Goal: Transaction & Acquisition: Book appointment/travel/reservation

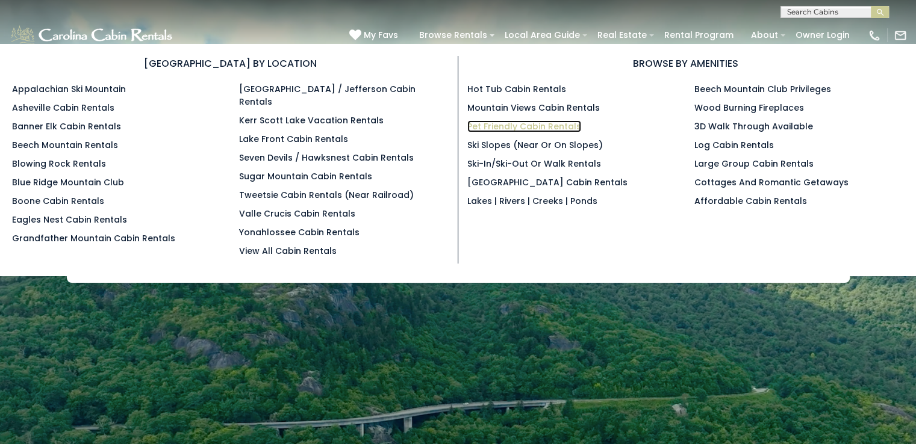
click at [518, 124] on link "Pet Friendly Cabin Rentals" at bounding box center [524, 126] width 114 height 12
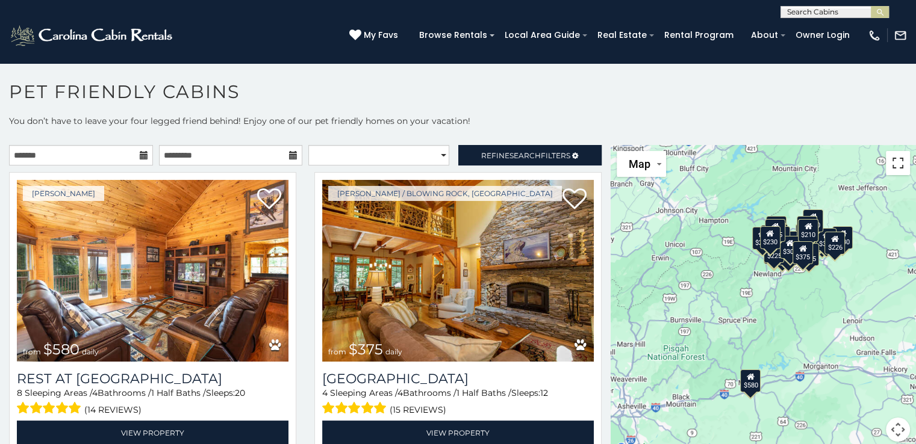
drag, startPoint x: 894, startPoint y: 160, endPoint x: 894, endPoint y: 212, distance: 52.4
click at [894, 160] on button "Toggle fullscreen view" at bounding box center [898, 163] width 24 height 24
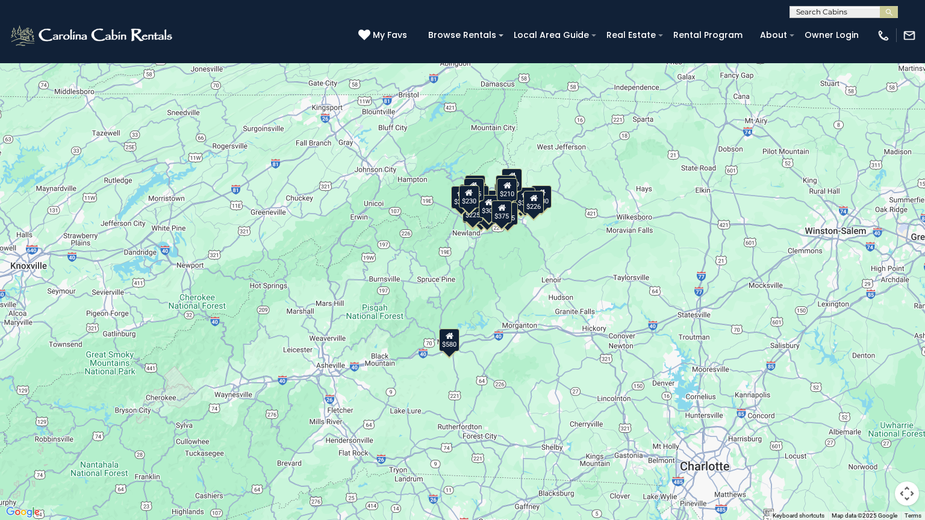
click at [906, 22] on button "Toggle fullscreen view" at bounding box center [907, 18] width 24 height 24
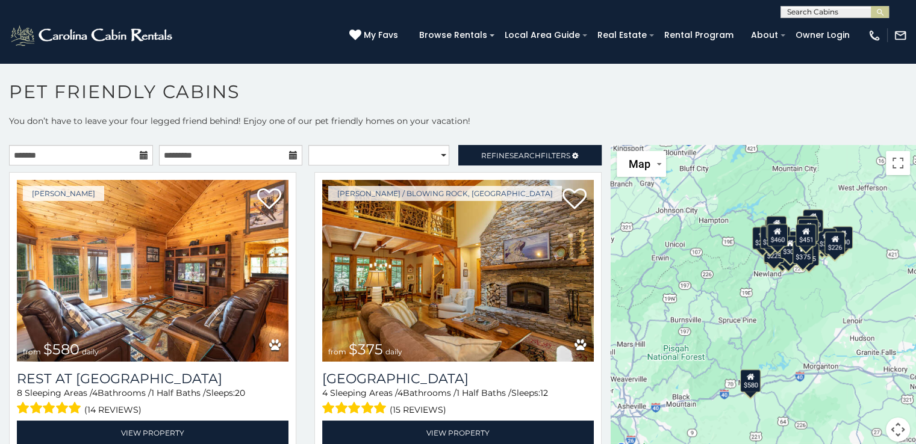
click at [141, 156] on icon at bounding box center [144, 155] width 8 height 8
click at [142, 156] on icon at bounding box center [144, 155] width 8 height 8
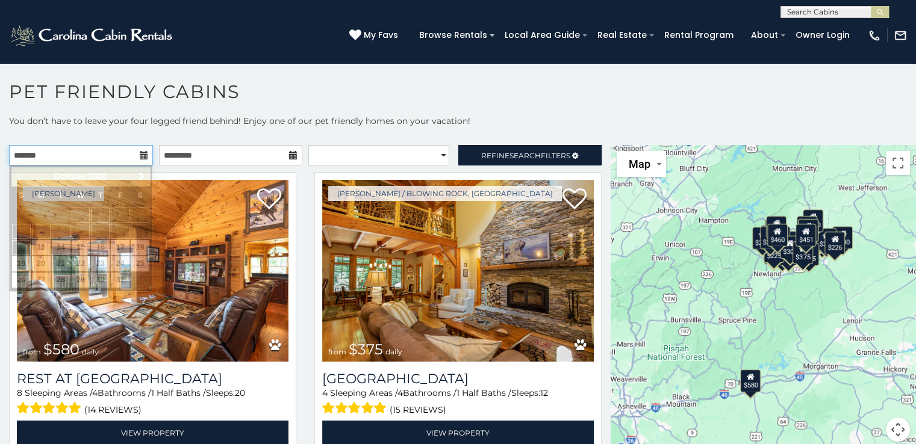
click at [90, 154] on input "text" at bounding box center [81, 155] width 144 height 20
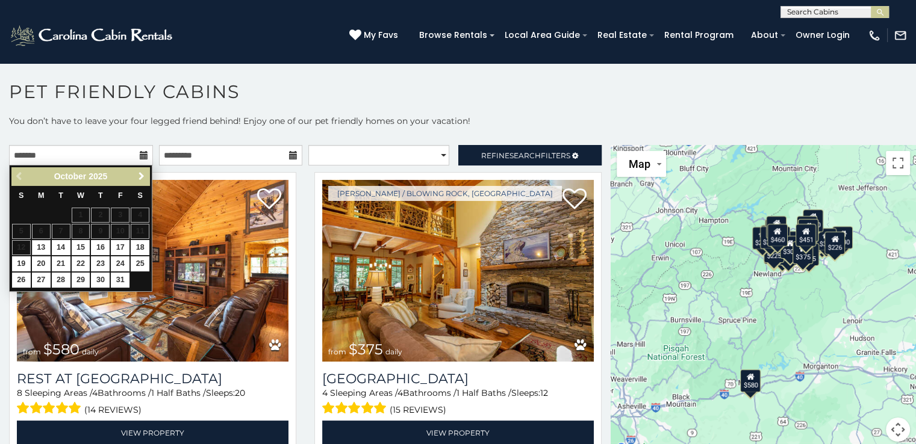
click at [141, 175] on span "Next" at bounding box center [142, 177] width 10 height 10
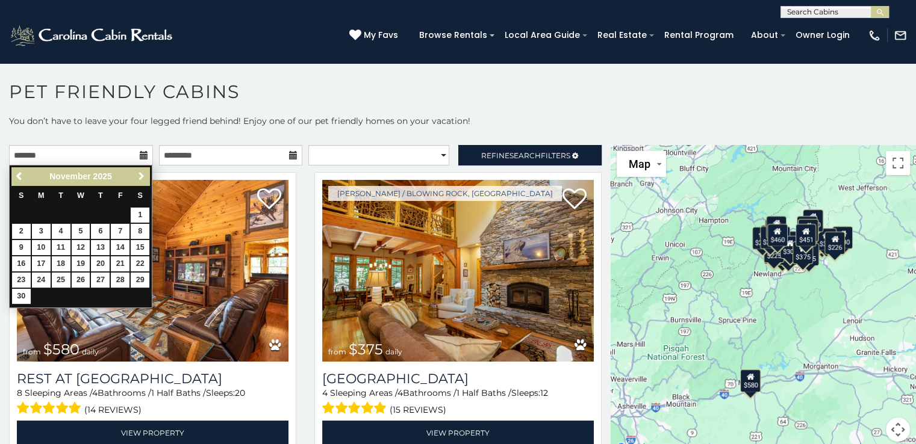
click at [141, 175] on span "Next" at bounding box center [142, 177] width 10 height 10
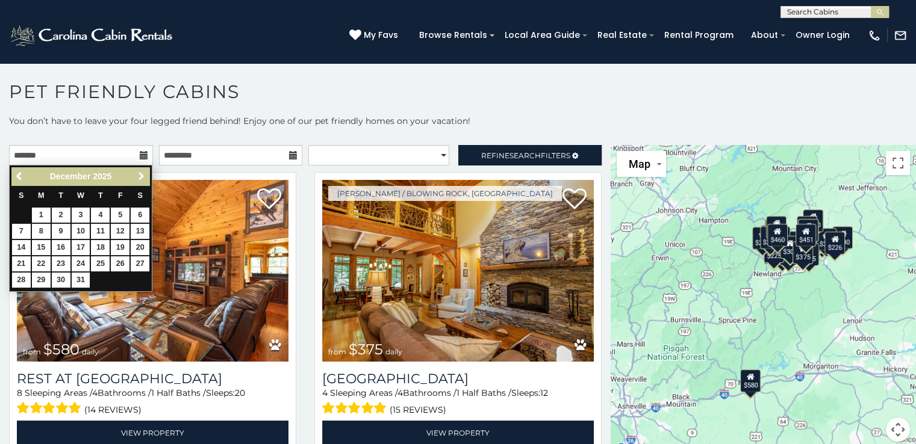
click at [141, 175] on span "Next" at bounding box center [142, 177] width 10 height 10
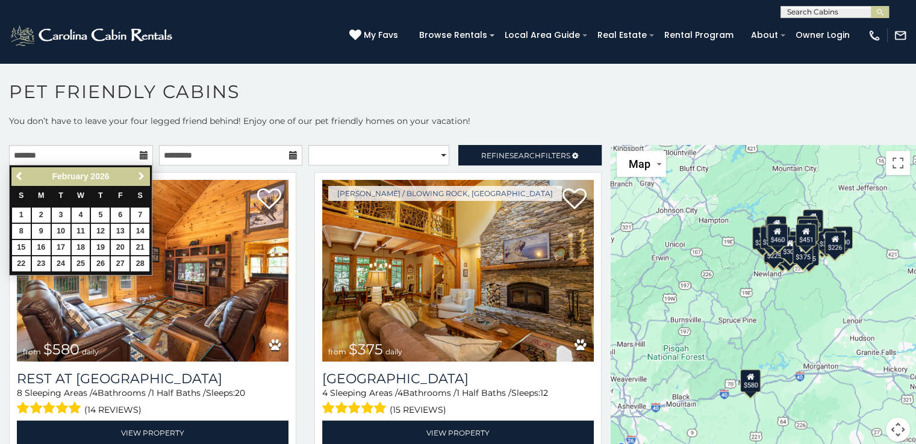
click at [141, 175] on span "Next" at bounding box center [142, 177] width 10 height 10
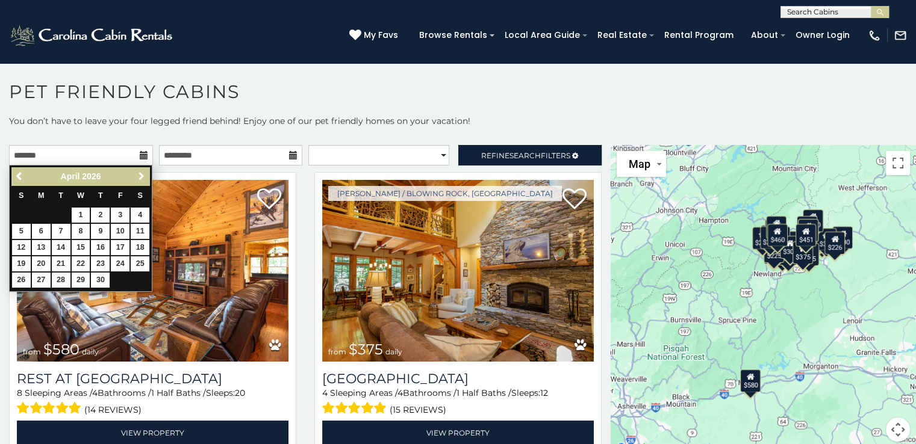
click at [141, 175] on span "Next" at bounding box center [142, 177] width 10 height 10
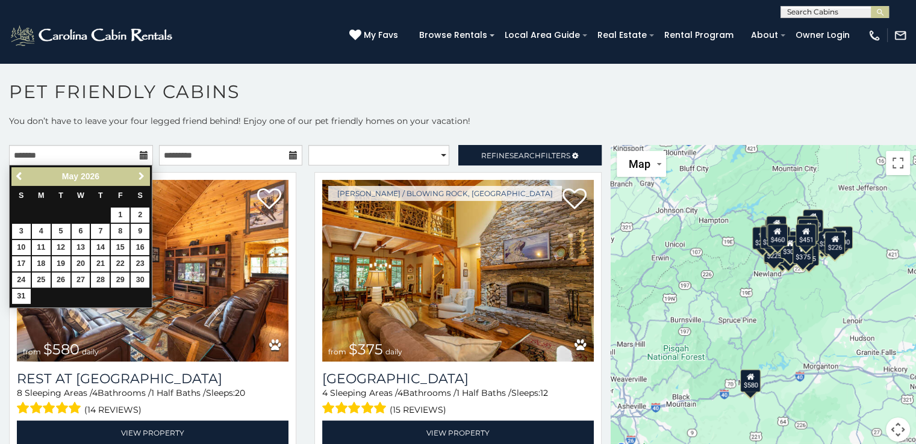
click at [141, 175] on span "Next" at bounding box center [142, 177] width 10 height 10
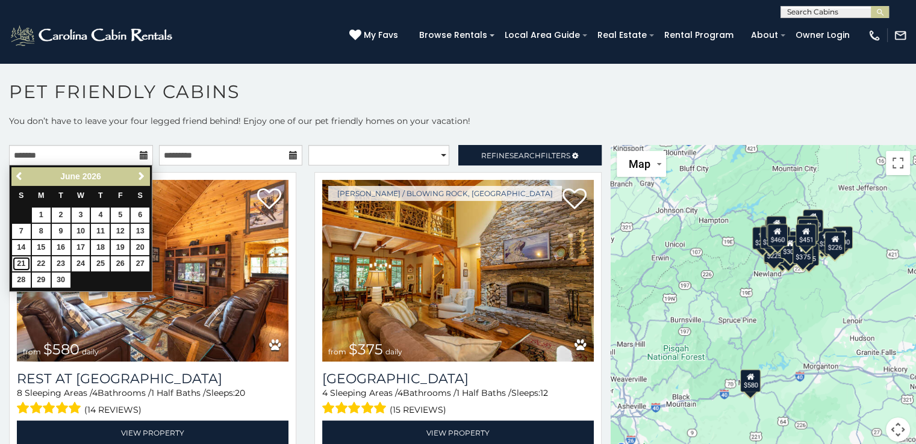
click at [22, 263] on link "21" at bounding box center [21, 264] width 19 height 15
type input "**********"
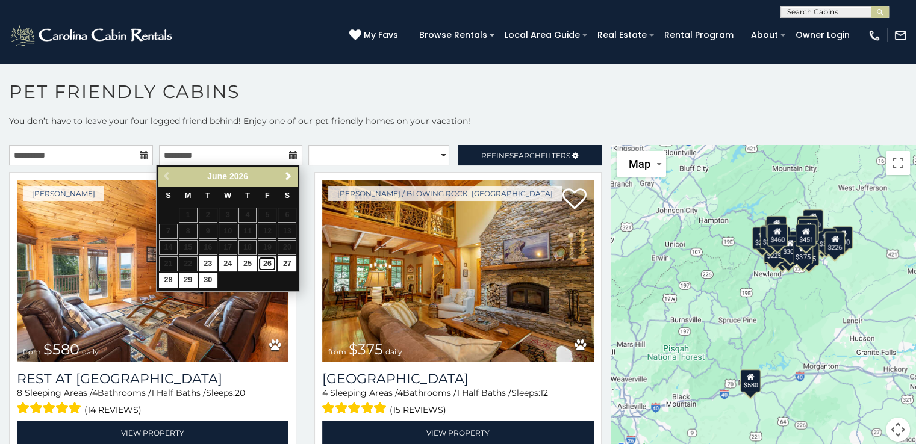
click at [270, 265] on link "26" at bounding box center [267, 264] width 19 height 15
type input "**********"
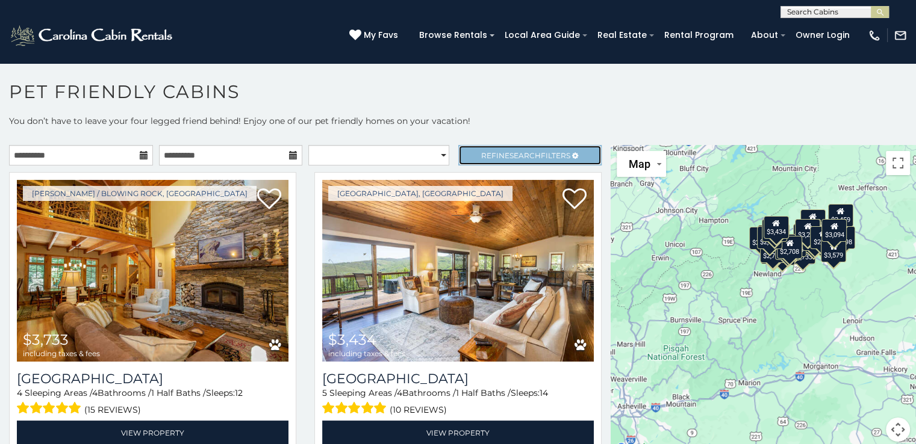
click at [513, 152] on span "Search" at bounding box center [524, 155] width 31 height 9
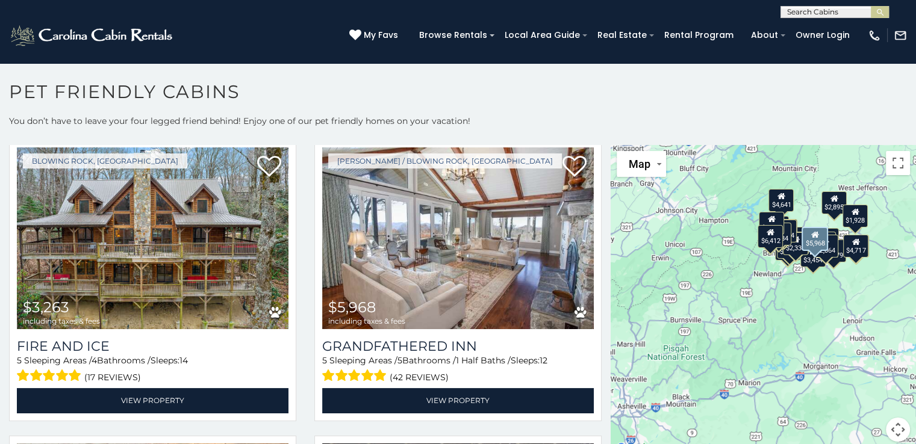
scroll to position [679, 0]
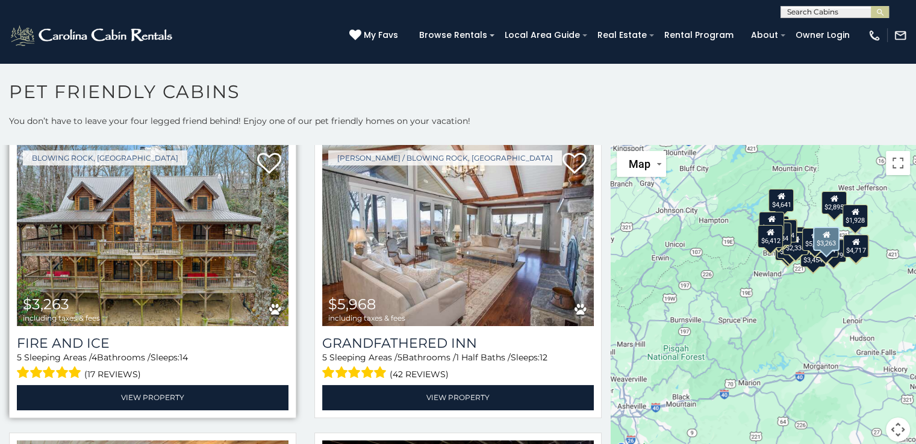
click at [189, 251] on img at bounding box center [153, 236] width 272 height 182
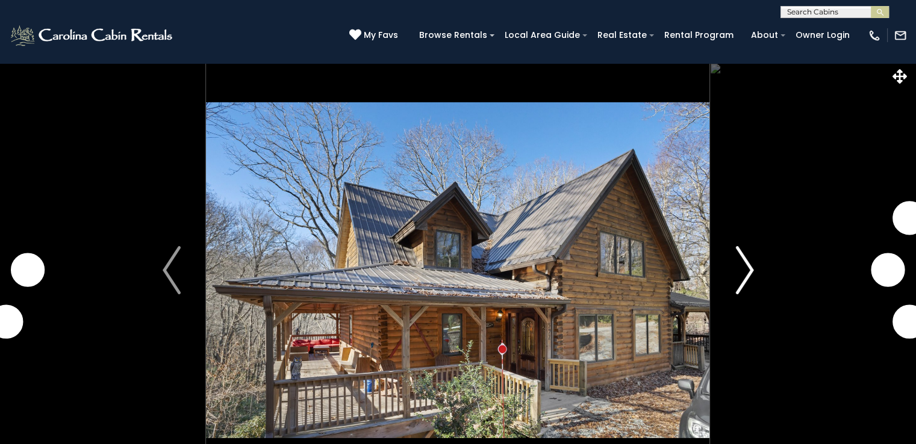
click at [750, 265] on img "Next" at bounding box center [744, 270] width 18 height 48
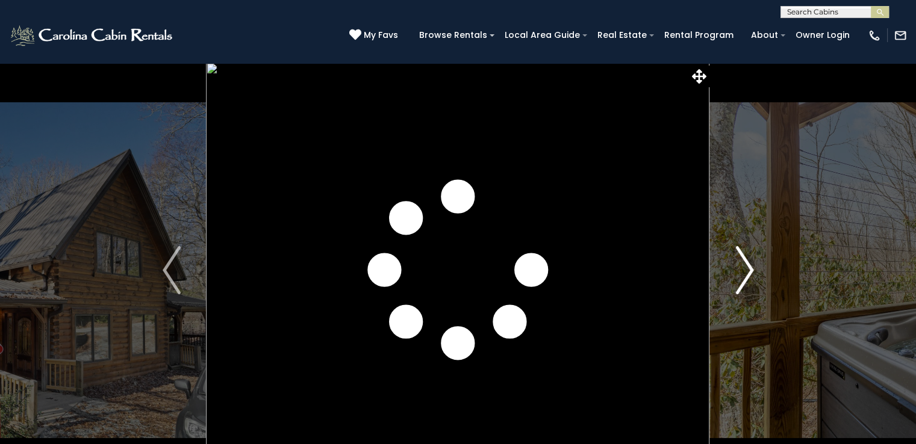
click at [750, 265] on img "Next" at bounding box center [744, 270] width 18 height 48
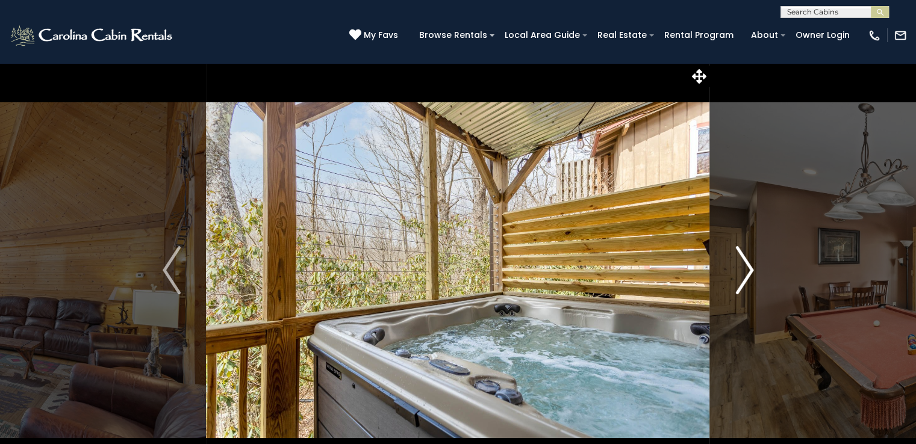
click at [750, 265] on img "Next" at bounding box center [744, 270] width 18 height 48
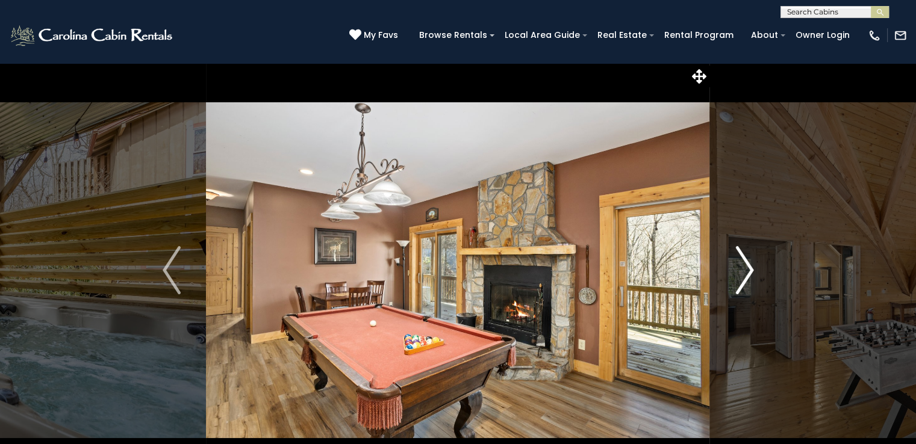
click at [750, 265] on img "Next" at bounding box center [744, 270] width 18 height 48
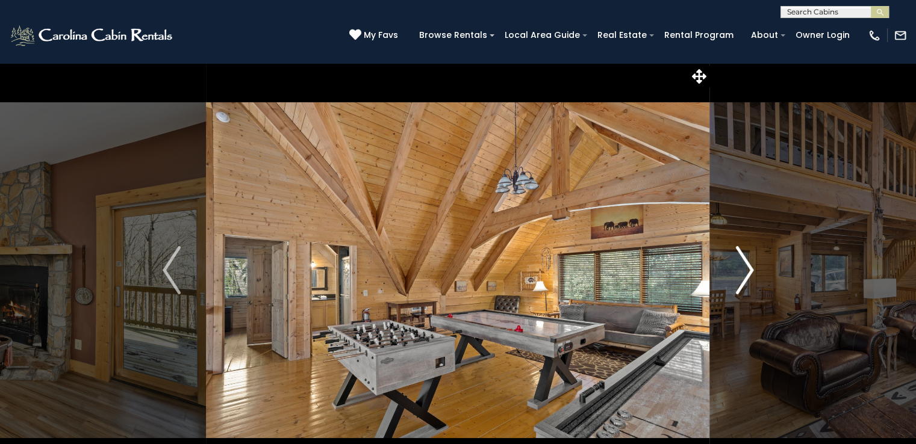
click at [750, 265] on img "Next" at bounding box center [744, 270] width 18 height 48
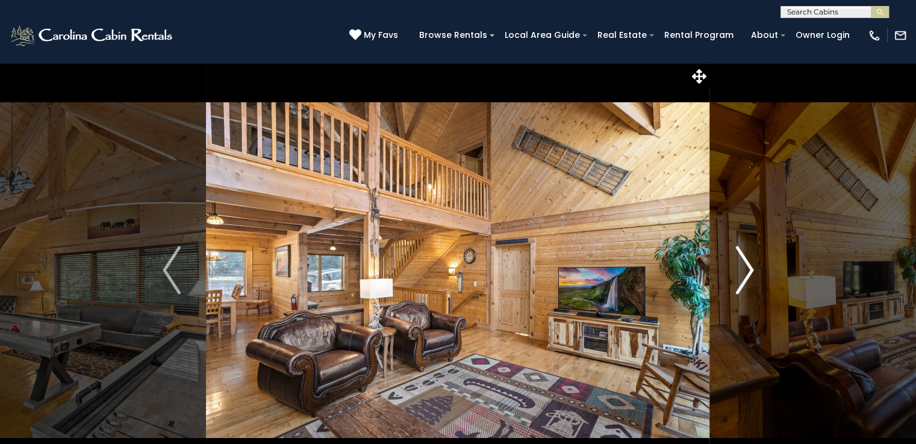
click at [750, 265] on img "Next" at bounding box center [744, 270] width 18 height 48
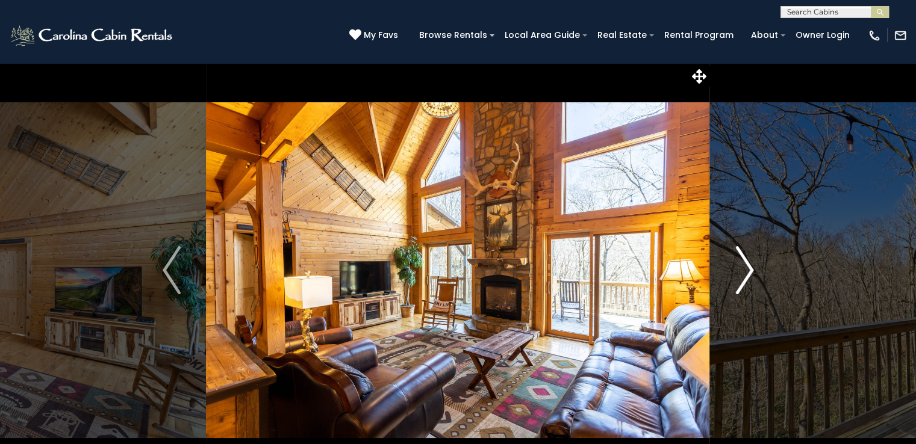
click at [750, 265] on img "Next" at bounding box center [744, 270] width 18 height 48
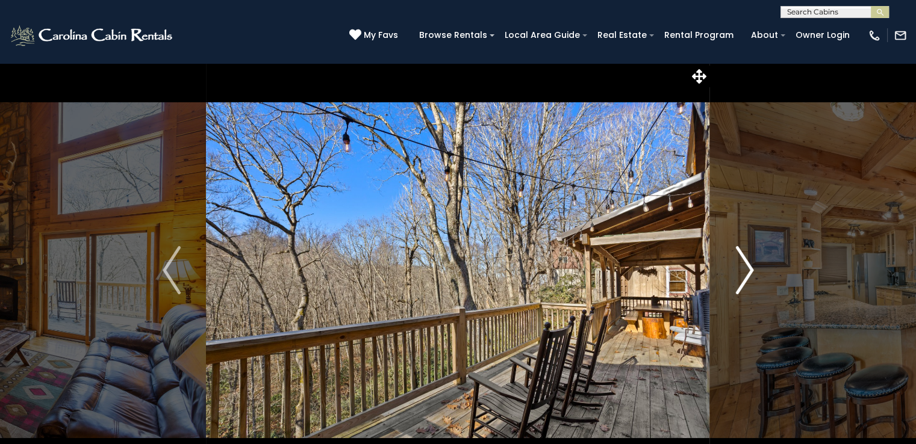
click at [750, 265] on img "Next" at bounding box center [744, 270] width 18 height 48
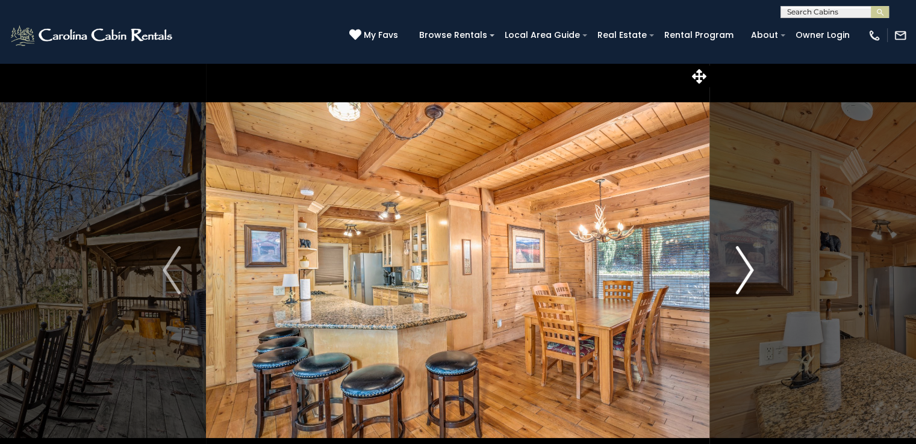
click at [750, 265] on img "Next" at bounding box center [744, 270] width 18 height 48
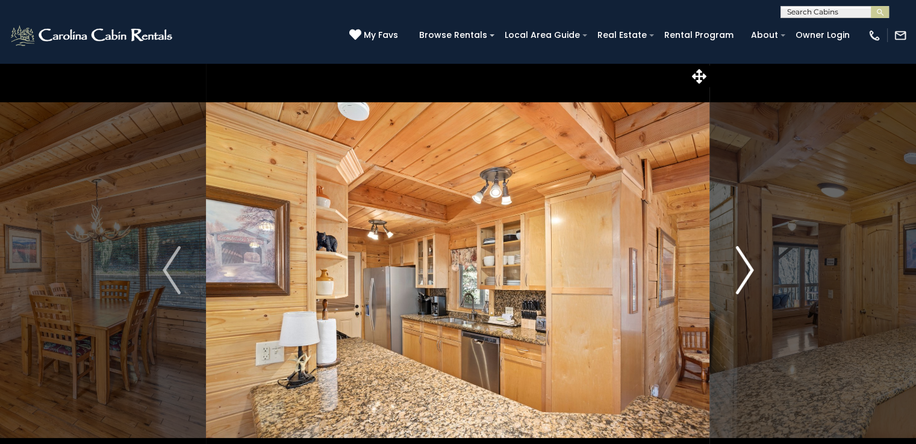
click at [750, 265] on img "Next" at bounding box center [744, 270] width 18 height 48
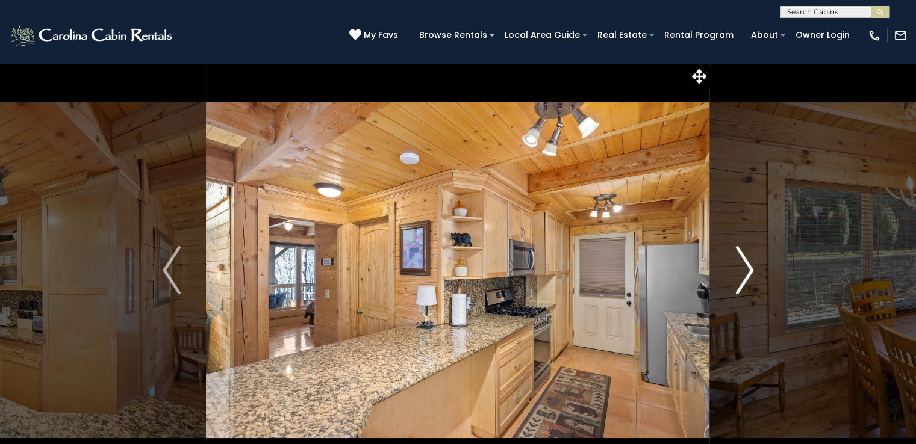
click at [750, 265] on img "Next" at bounding box center [744, 270] width 18 height 48
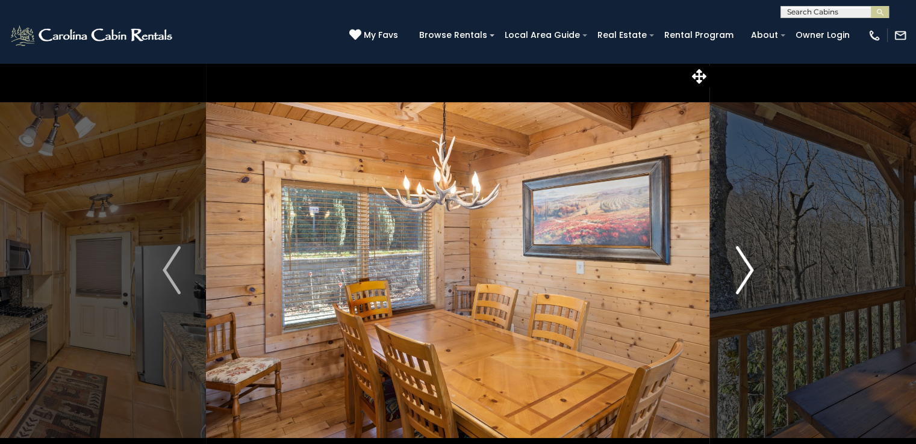
click at [750, 265] on img "Next" at bounding box center [744, 270] width 18 height 48
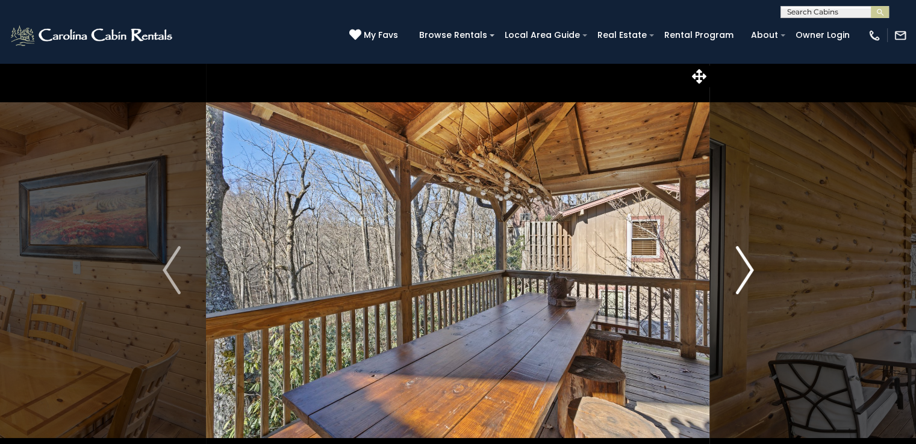
click at [750, 265] on img "Next" at bounding box center [744, 270] width 18 height 48
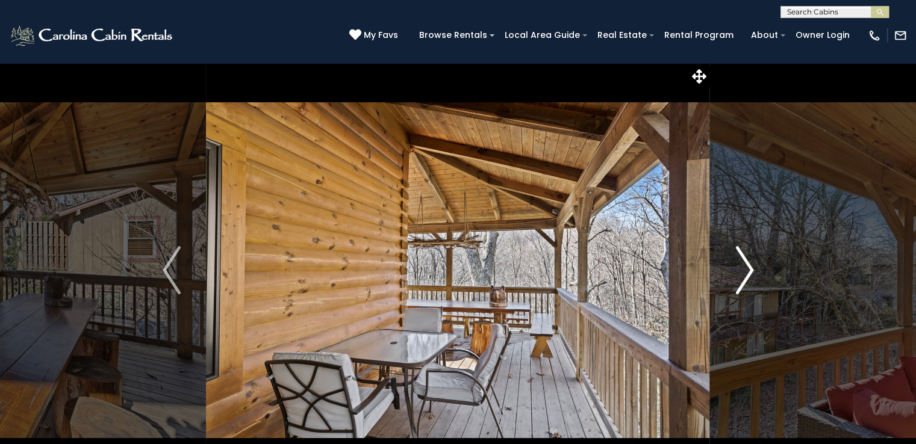
click at [750, 265] on img "Next" at bounding box center [744, 270] width 18 height 48
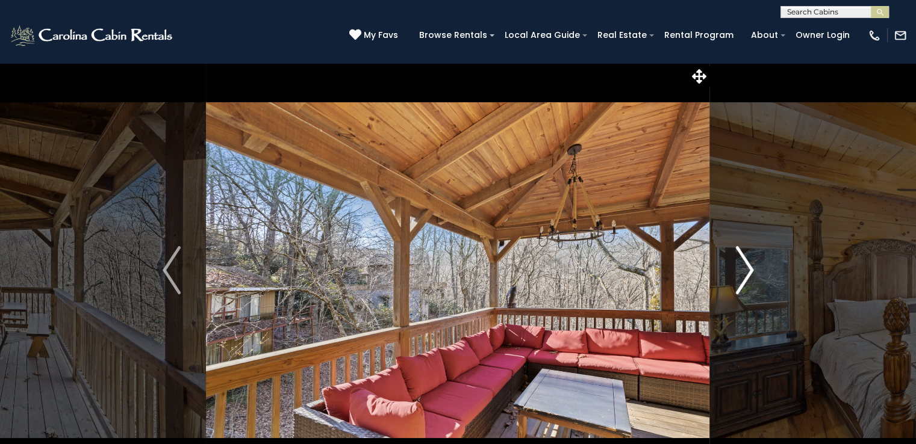
click at [750, 265] on img "Next" at bounding box center [744, 270] width 18 height 48
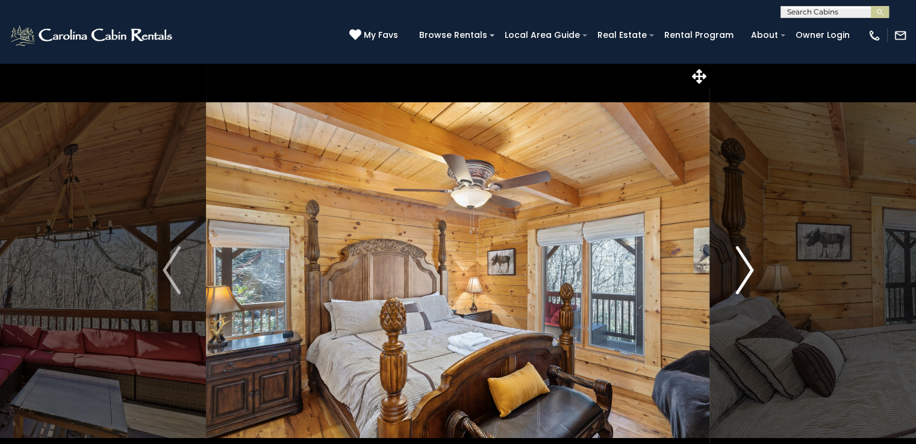
click at [750, 265] on img "Next" at bounding box center [744, 270] width 18 height 48
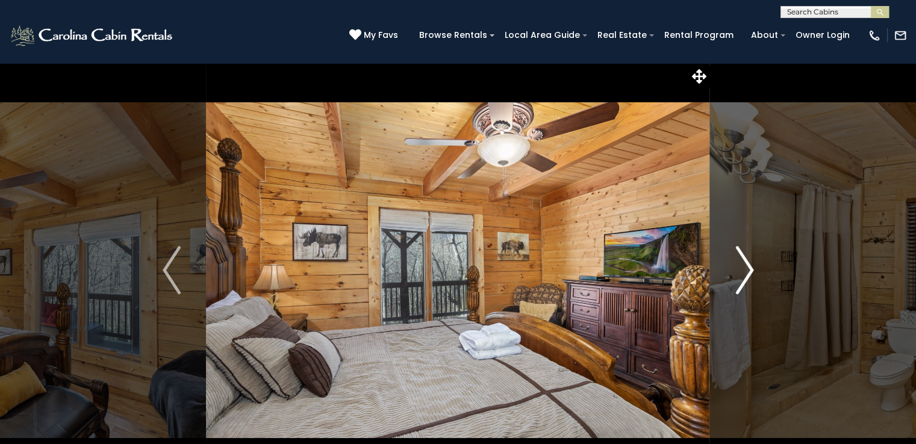
click at [750, 265] on img "Next" at bounding box center [744, 270] width 18 height 48
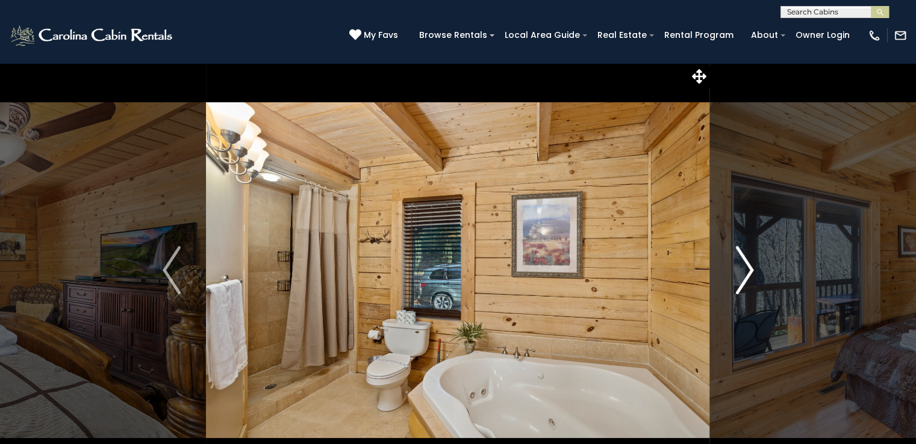
click at [750, 265] on img "Next" at bounding box center [744, 270] width 18 height 48
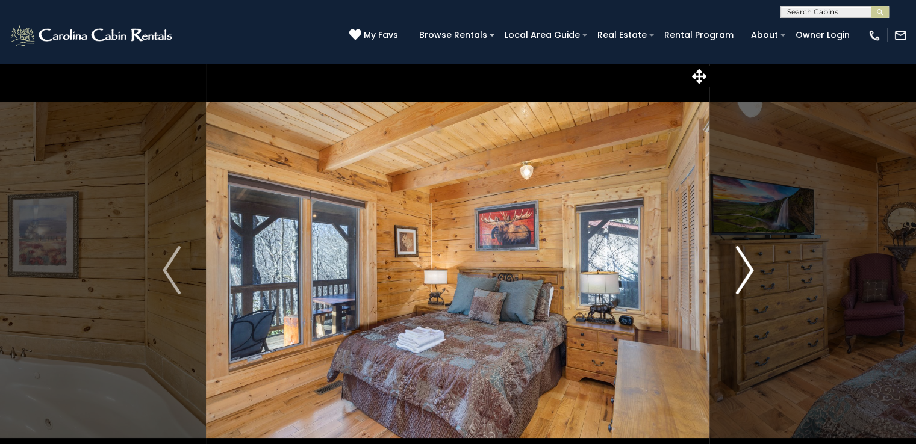
click at [750, 265] on img "Next" at bounding box center [744, 270] width 18 height 48
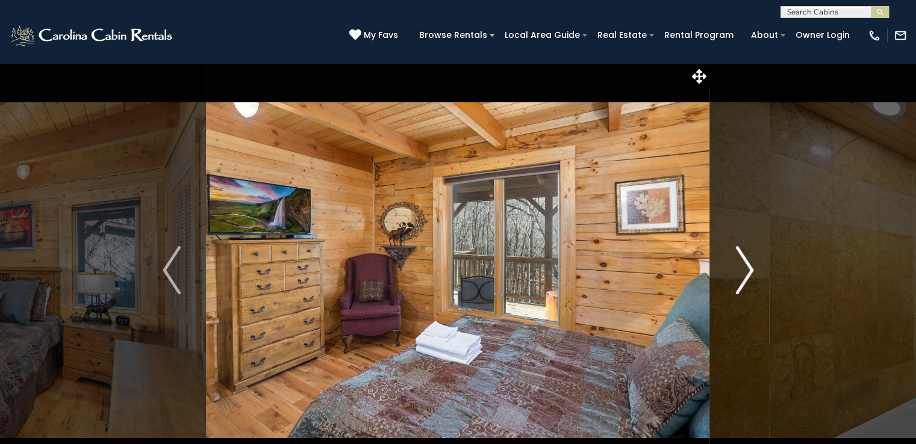
click at [750, 265] on img "Next" at bounding box center [744, 270] width 18 height 48
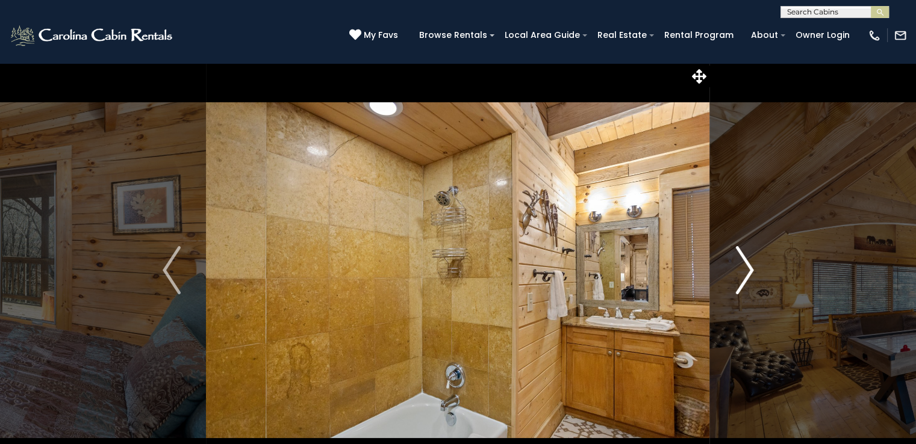
click at [750, 265] on img "Next" at bounding box center [744, 270] width 18 height 48
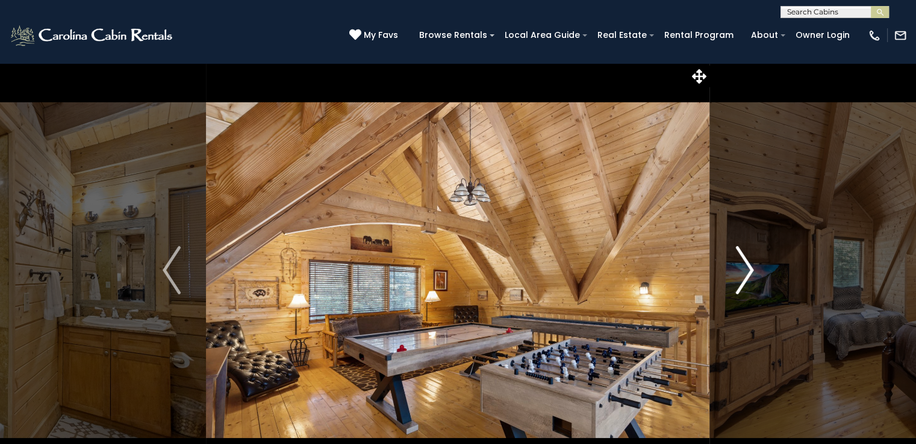
click at [750, 265] on img "Next" at bounding box center [744, 270] width 18 height 48
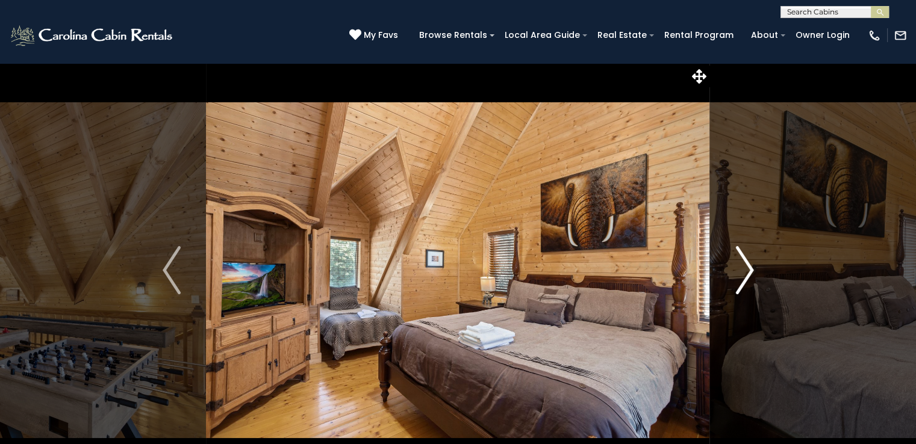
click at [750, 265] on img "Next" at bounding box center [744, 270] width 18 height 48
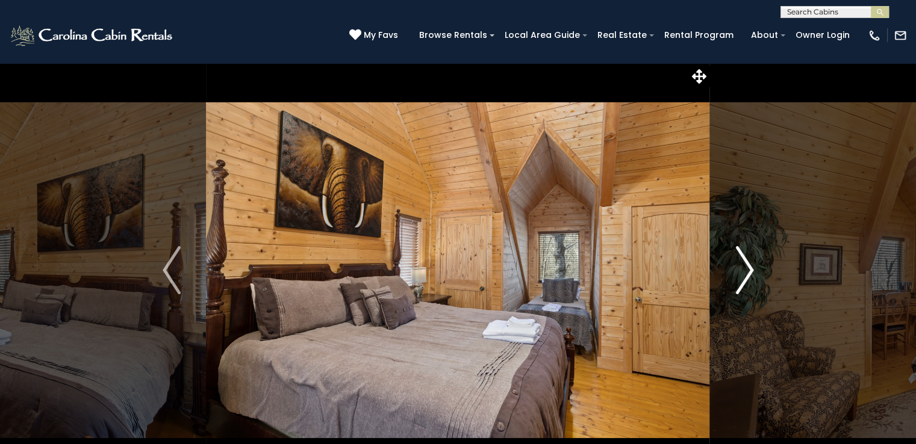
click at [750, 265] on img "Next" at bounding box center [744, 270] width 18 height 48
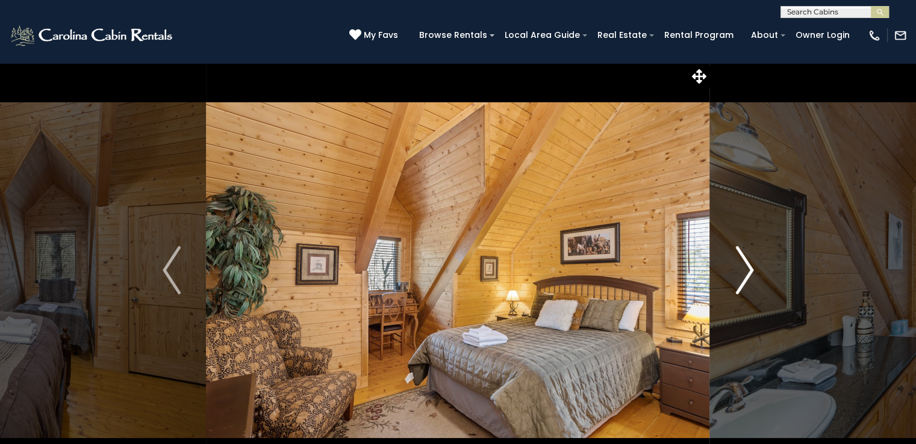
click at [750, 265] on img "Next" at bounding box center [744, 270] width 18 height 48
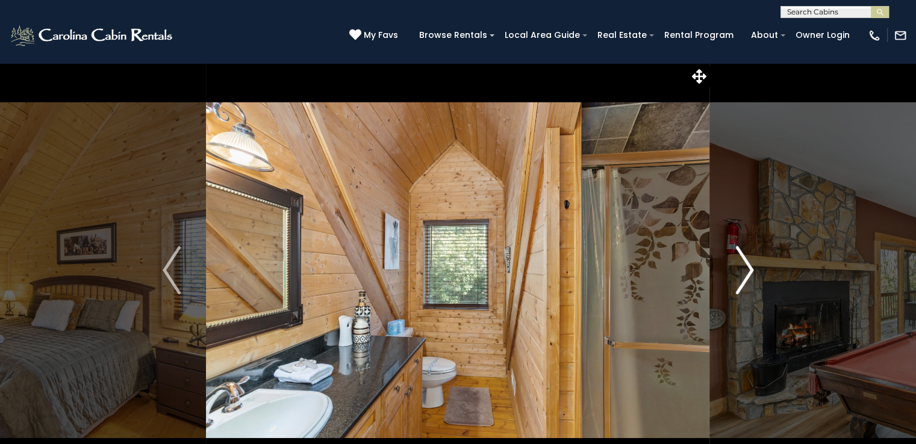
click at [750, 265] on img "Next" at bounding box center [744, 270] width 18 height 48
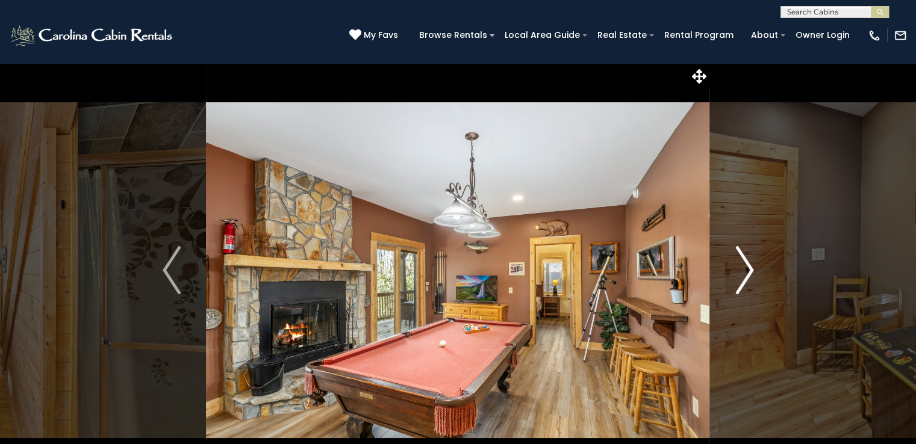
click at [750, 265] on img "Next" at bounding box center [744, 270] width 18 height 48
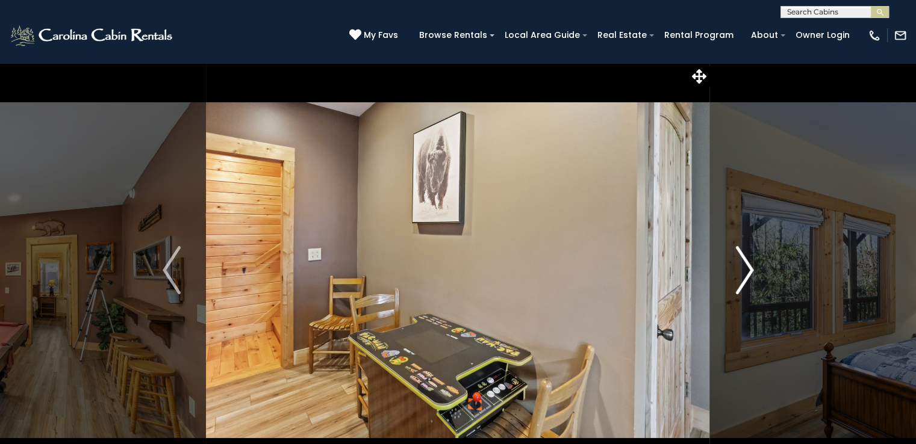
click at [750, 265] on img "Next" at bounding box center [744, 270] width 18 height 48
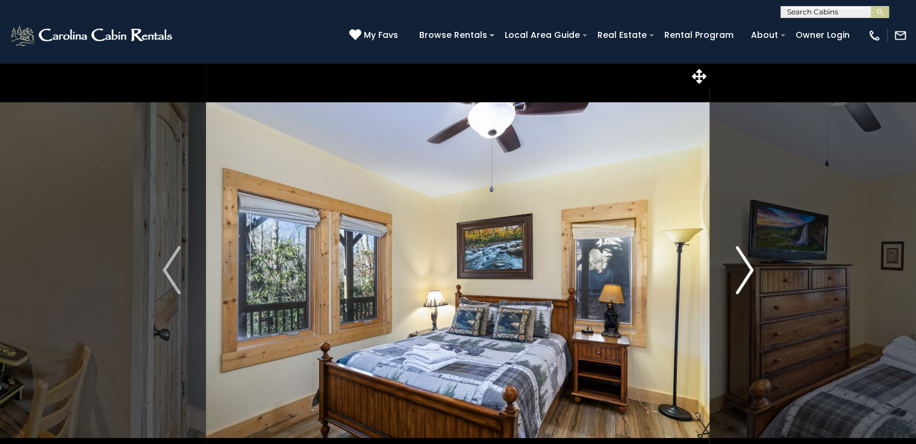
click at [750, 265] on img "Next" at bounding box center [744, 270] width 18 height 48
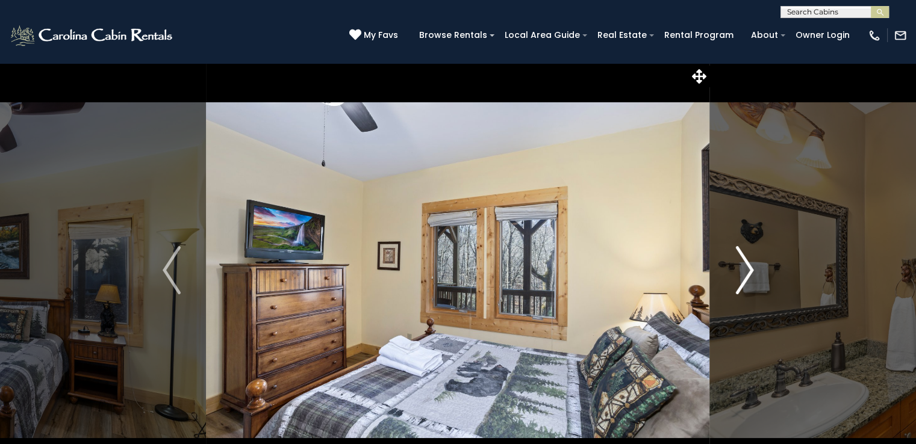
click at [750, 265] on img "Next" at bounding box center [744, 270] width 18 height 48
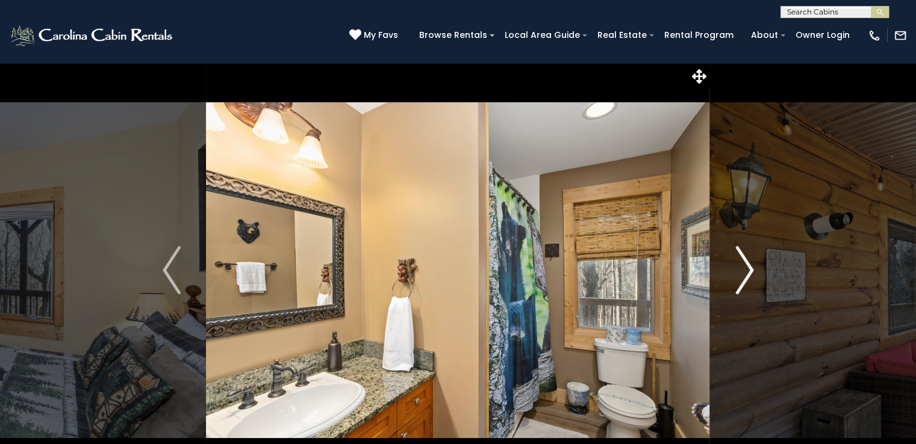
click at [750, 265] on img "Next" at bounding box center [744, 270] width 18 height 48
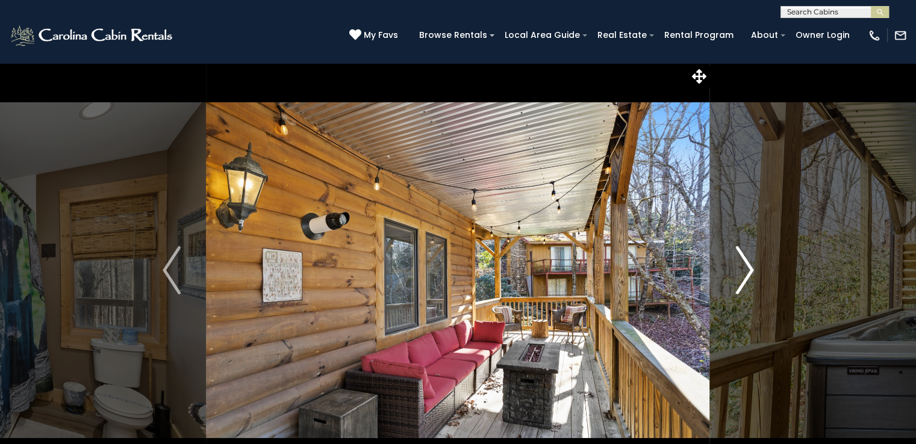
click at [750, 265] on img "Next" at bounding box center [744, 270] width 18 height 48
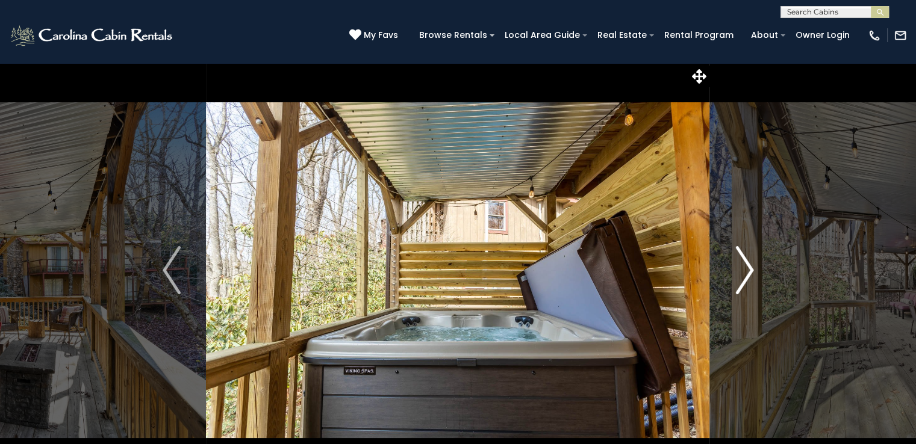
click at [750, 265] on img "Next" at bounding box center [744, 270] width 18 height 48
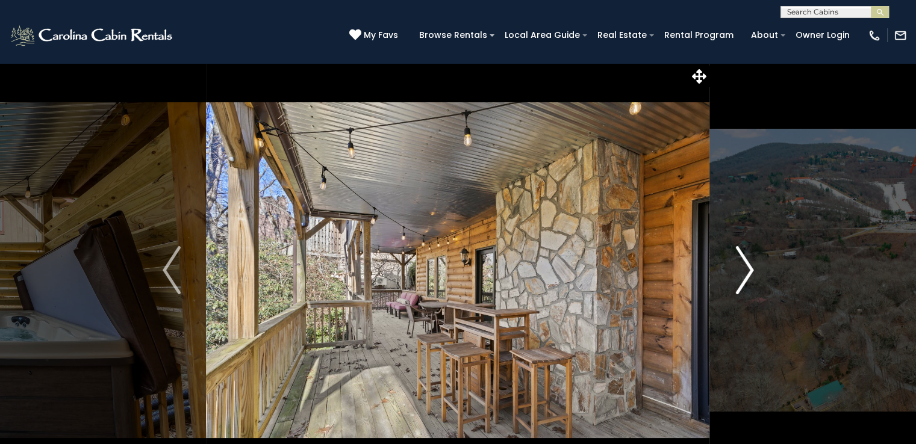
click at [750, 265] on img "Next" at bounding box center [744, 270] width 18 height 48
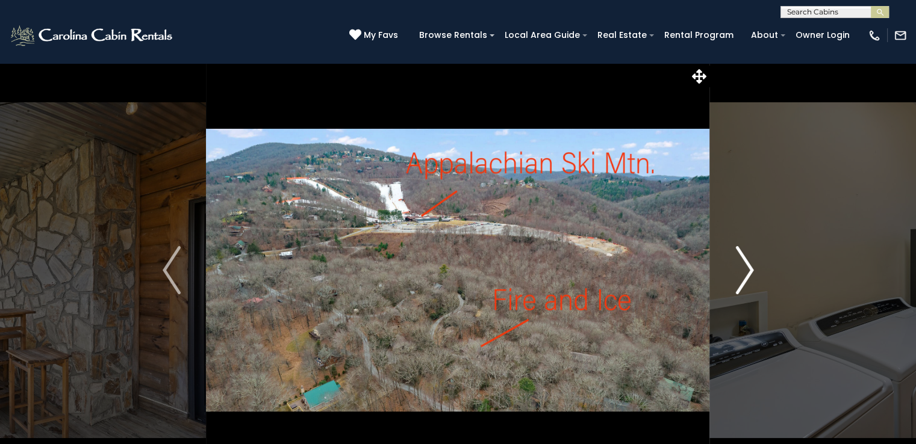
click at [750, 265] on img "Next" at bounding box center [744, 270] width 18 height 48
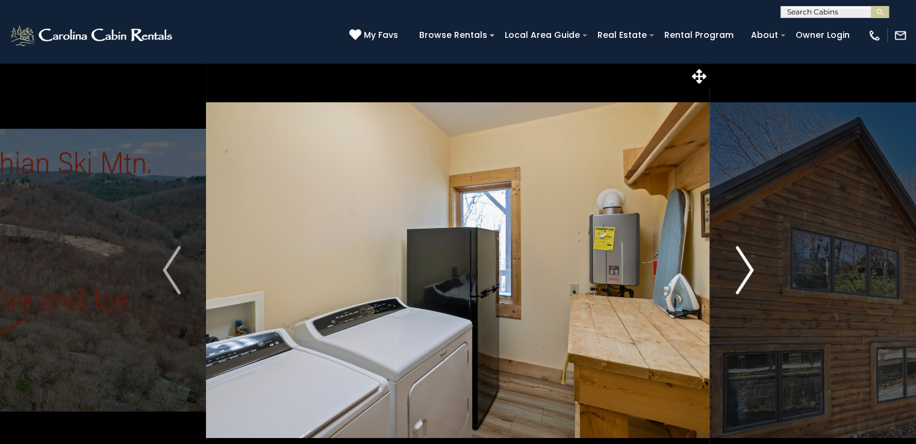
click at [750, 265] on img "Next" at bounding box center [744, 270] width 18 height 48
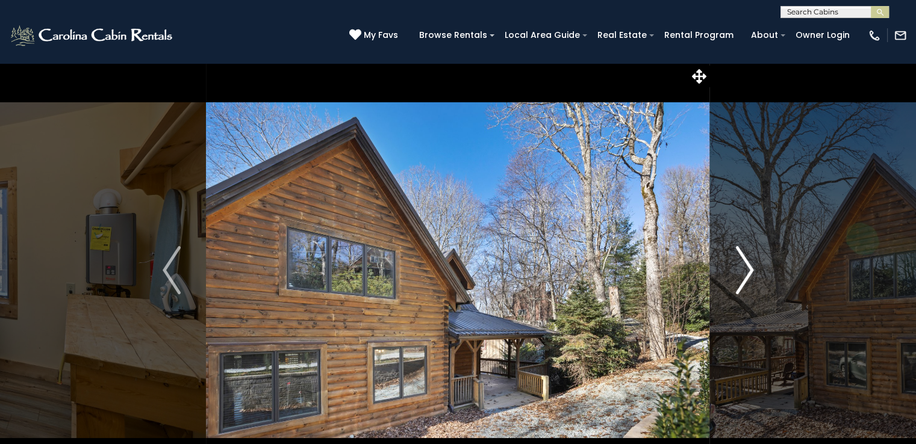
click at [750, 265] on img "Next" at bounding box center [744, 270] width 18 height 48
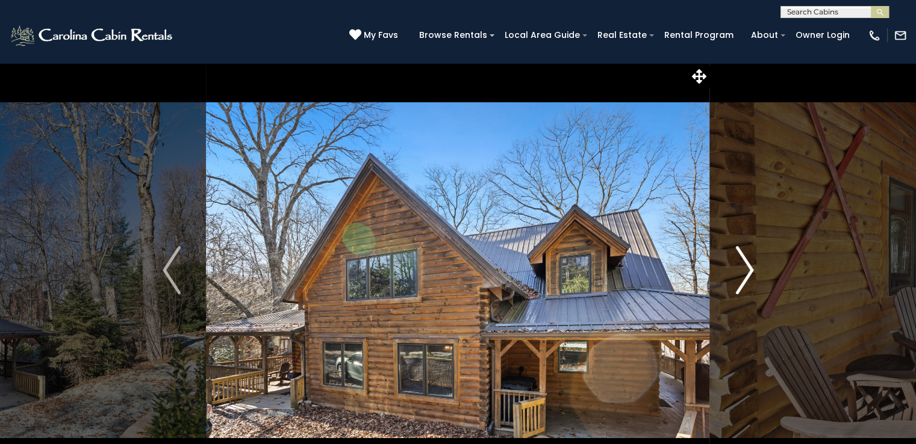
click at [750, 265] on img "Next" at bounding box center [744, 270] width 18 height 48
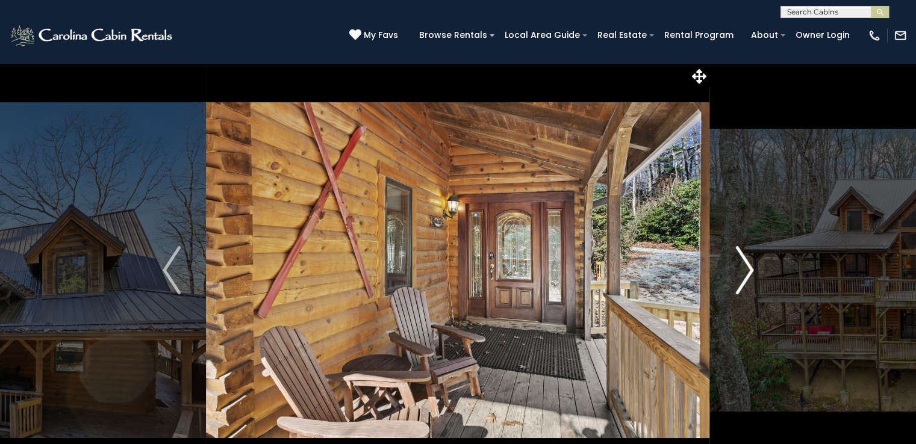
click at [750, 265] on img "Next" at bounding box center [744, 270] width 18 height 48
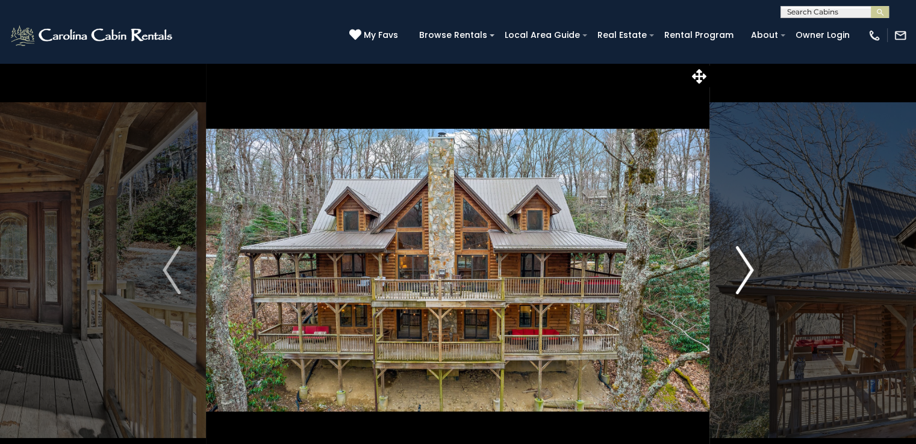
click at [750, 265] on img "Next" at bounding box center [744, 270] width 18 height 48
